Goal: Find specific page/section: Find specific page/section

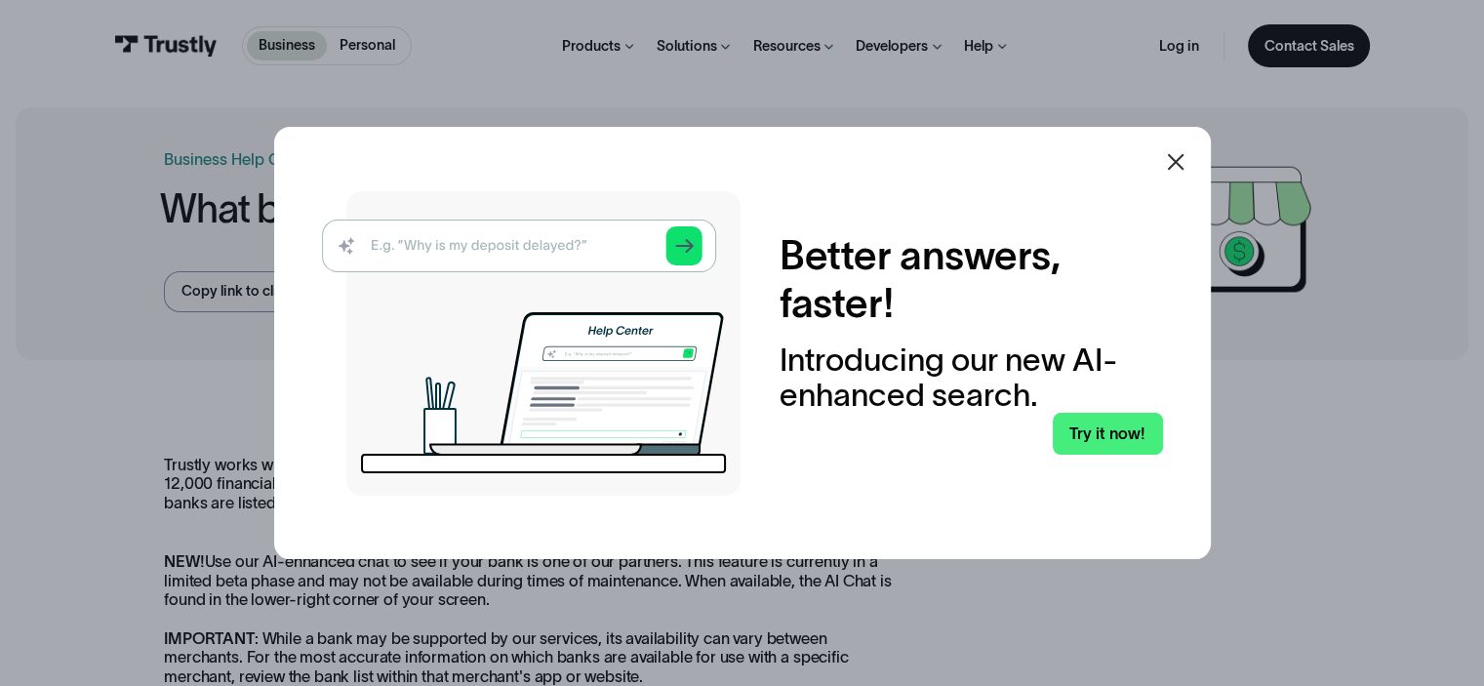
click at [1181, 159] on icon at bounding box center [1175, 162] width 17 height 17
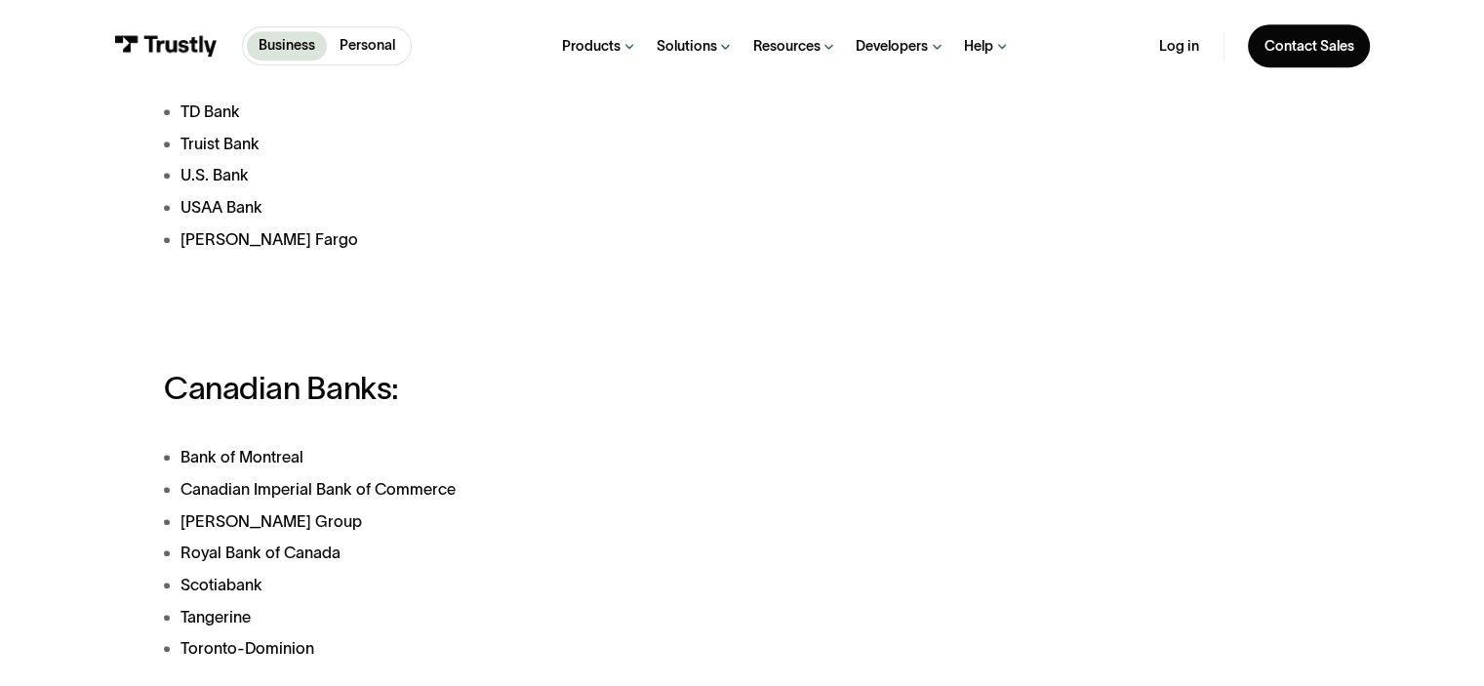
scroll to position [1141, 0]
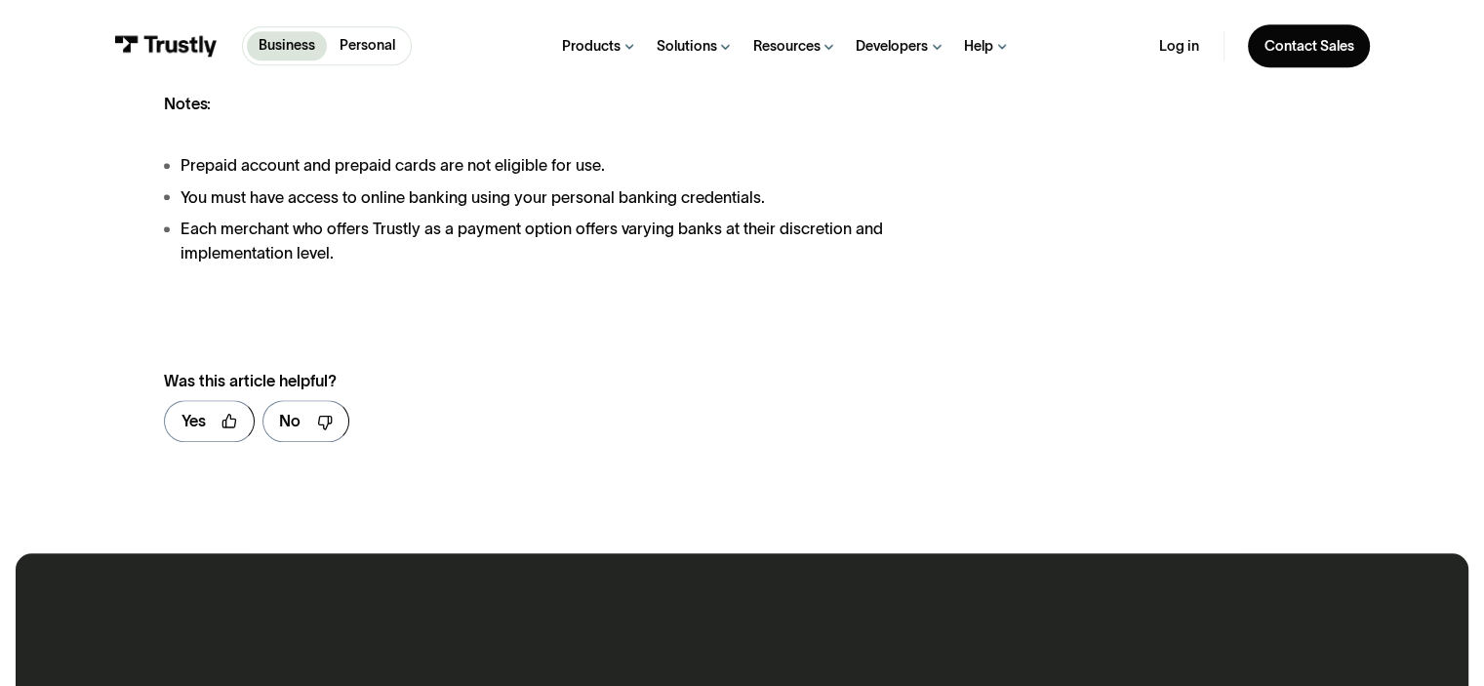
scroll to position [2025, 0]
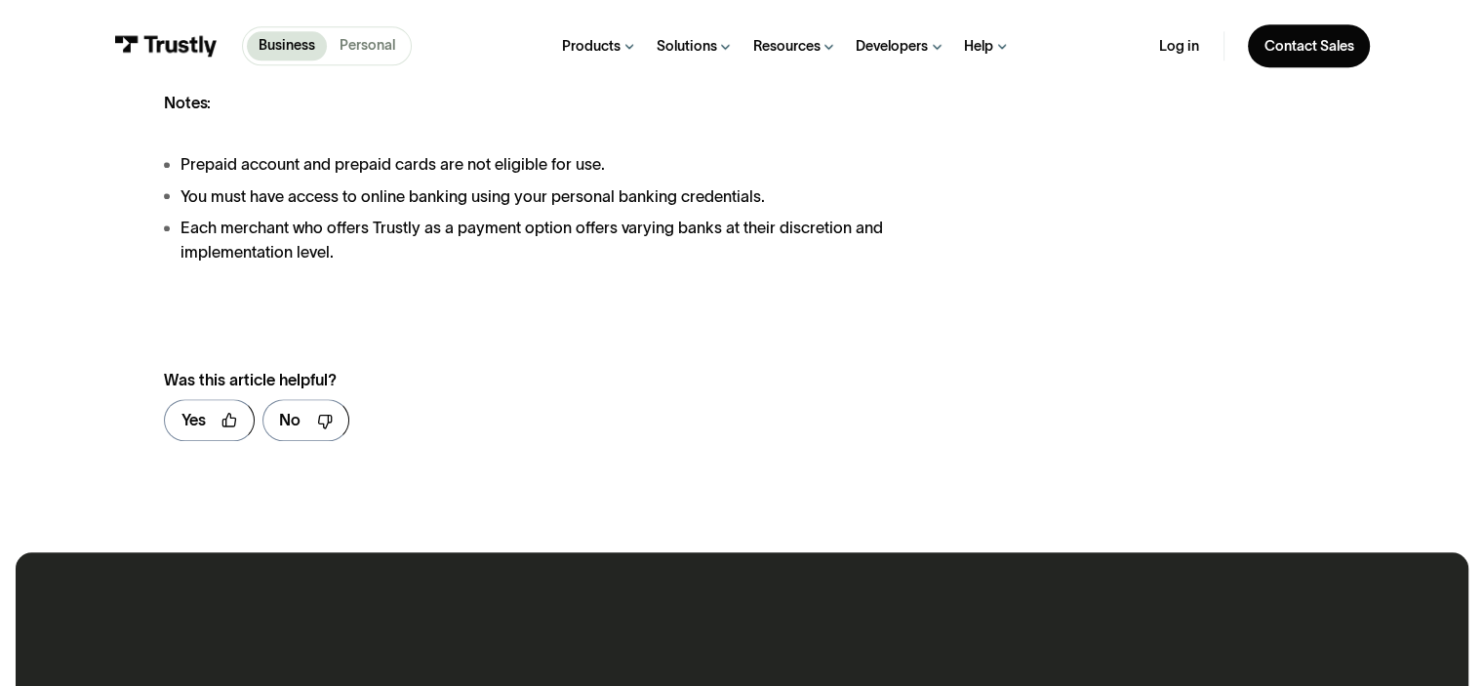
click at [370, 54] on p "Personal" at bounding box center [367, 45] width 56 height 20
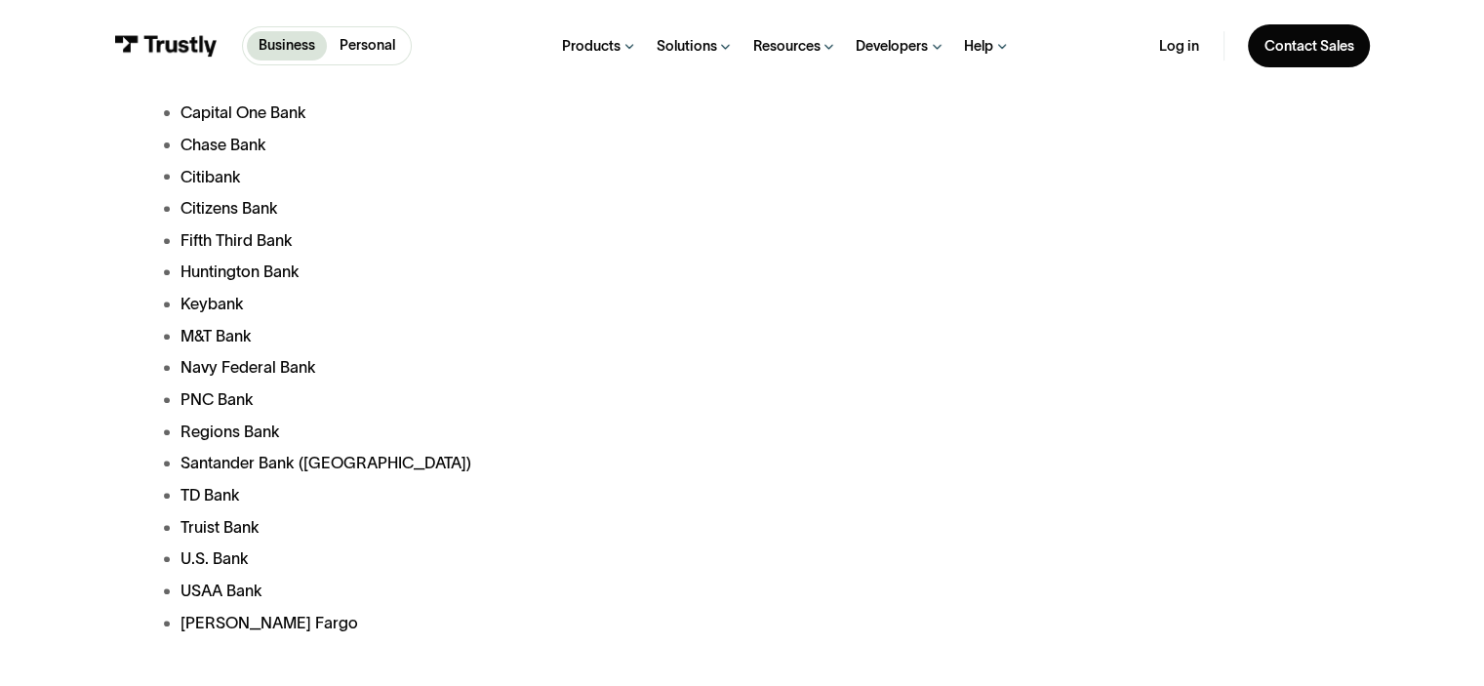
scroll to position [753, 0]
